Goal: Transaction & Acquisition: Purchase product/service

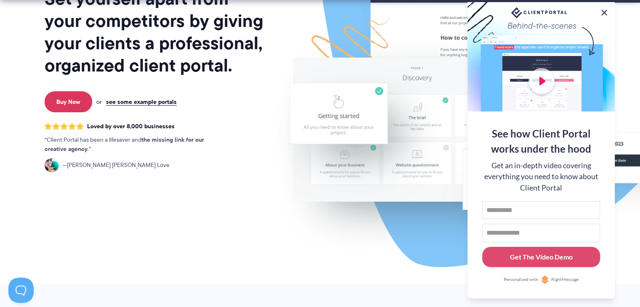
click at [603, 11] on button at bounding box center [604, 13] width 10 height 10
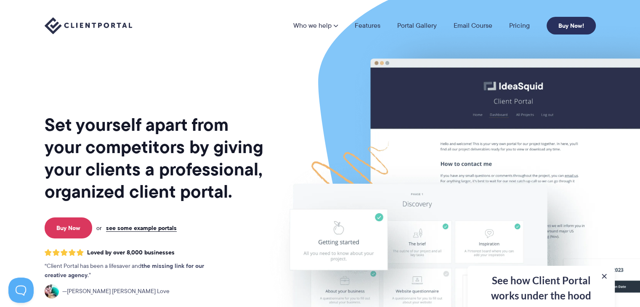
click at [562, 26] on link "Buy Now!" at bounding box center [570, 26] width 49 height 18
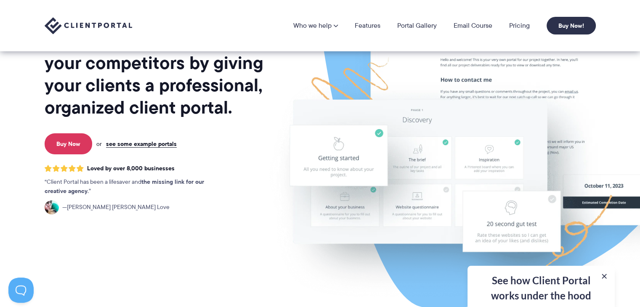
scroll to position [84, 0]
click at [154, 146] on link "see some example portals" at bounding box center [141, 144] width 71 height 8
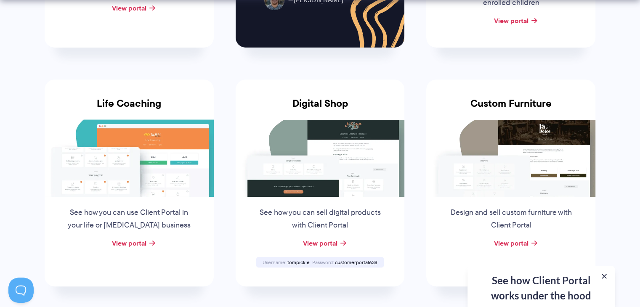
scroll to position [589, 0]
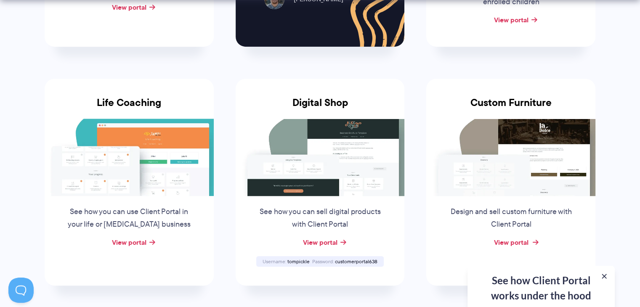
click at [510, 241] on link "View portal" at bounding box center [510, 242] width 34 height 10
